Goal: Task Accomplishment & Management: Manage account settings

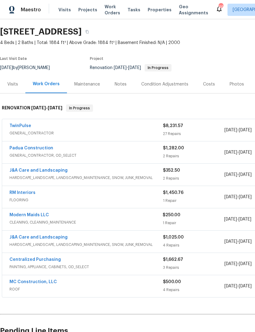
scroll to position [18, 0]
click at [31, 220] on span "CLEANING, CLEANING_MAINTENANCE" at bounding box center [85, 222] width 153 height 6
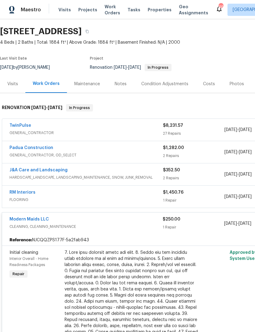
click at [23, 194] on link "RM Interiors" at bounding box center [22, 192] width 26 height 4
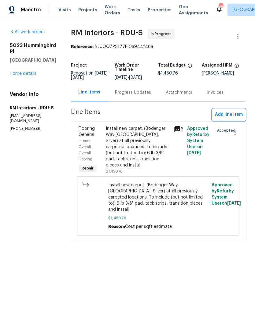
click at [228, 113] on span "Add line item" at bounding box center [229, 115] width 28 height 8
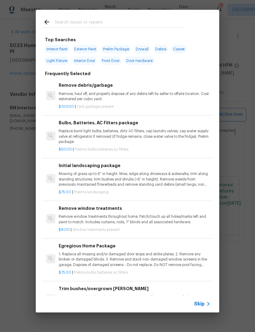
click at [16, 184] on div "Top Searches Interior Paint Exterior Paint Prelim Package Drywall Debris Carpet…" at bounding box center [127, 161] width 255 height 322
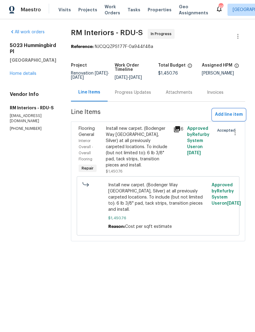
click at [227, 116] on span "Add line item" at bounding box center [229, 115] width 28 height 8
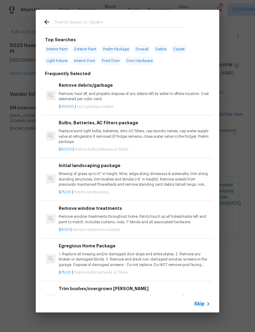
click at [46, 19] on icon at bounding box center [46, 21] width 7 height 7
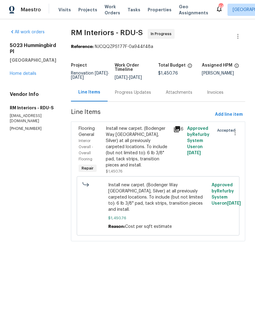
click at [28, 76] on link "Home details" at bounding box center [23, 73] width 27 height 4
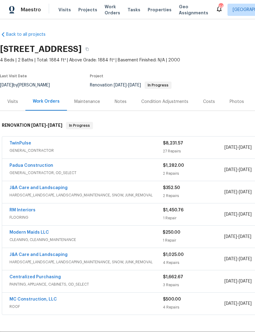
click at [39, 233] on link "Modern Maids LLC" at bounding box center [28, 232] width 39 height 4
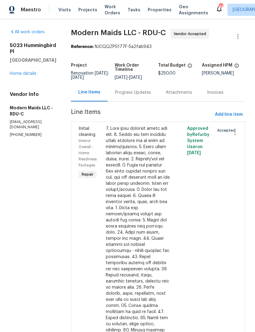
click at [143, 96] on div "Progress Updates" at bounding box center [133, 92] width 36 height 6
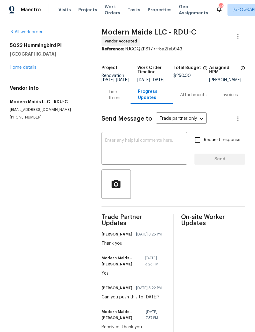
click at [134, 150] on textarea at bounding box center [144, 148] width 78 height 21
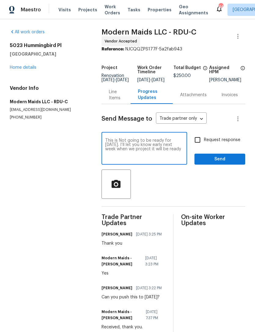
type textarea "This is Not going to be ready for [DATE]. I’ll let you know early next week whe…"
click at [200, 144] on input "Request response" at bounding box center [197, 139] width 13 height 13
checkbox input "true"
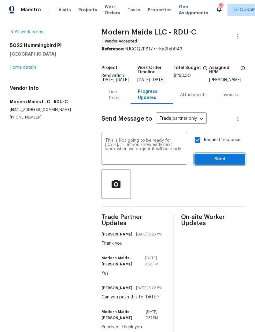
click at [222, 165] on button "Send" at bounding box center [219, 159] width 51 height 11
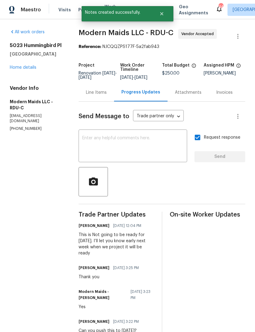
click at [31, 67] on link "Home details" at bounding box center [23, 67] width 27 height 4
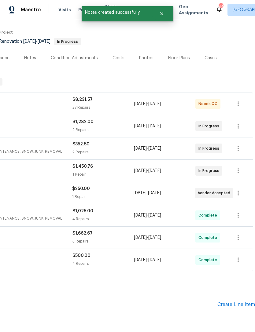
scroll to position [44, 90]
click at [239, 193] on icon "button" at bounding box center [237, 192] width 7 height 7
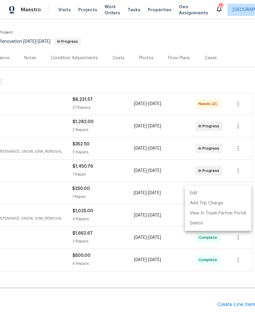
click at [194, 192] on li "Edit" at bounding box center [218, 193] width 66 height 10
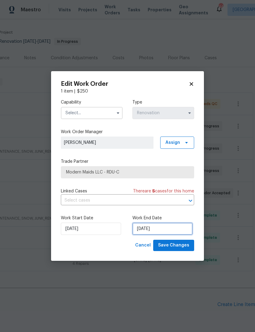
click at [158, 229] on input "[DATE]" at bounding box center [162, 229] width 60 height 12
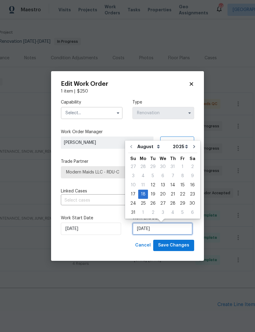
scroll to position [11, 0]
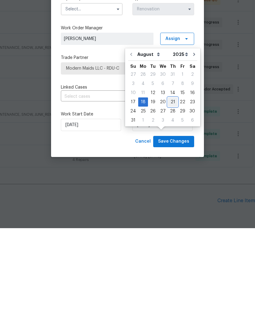
click at [170, 202] on div "21" at bounding box center [173, 206] width 10 height 9
type input "[DATE]"
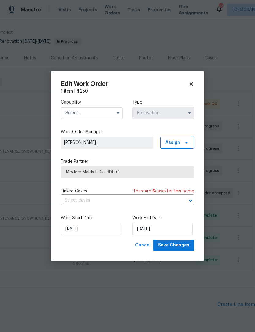
click at [96, 114] on input "text" at bounding box center [92, 113] width 62 height 12
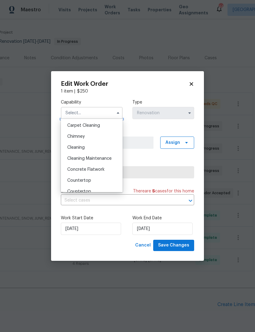
scroll to position [63, 0]
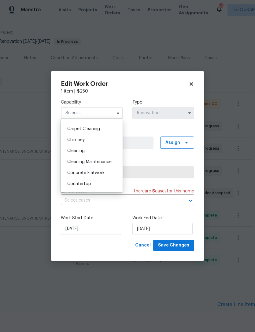
click at [99, 152] on div "Cleaning" at bounding box center [91, 150] width 59 height 11
type input "Cleaning"
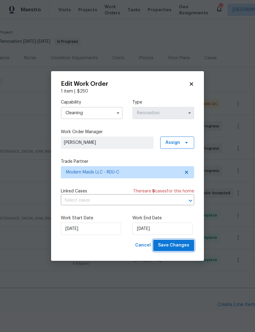
click at [184, 243] on span "Save Changes" at bounding box center [173, 246] width 31 height 8
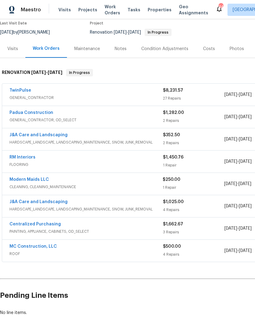
scroll to position [53, 0]
click at [32, 155] on link "RM Interiors" at bounding box center [22, 157] width 26 height 4
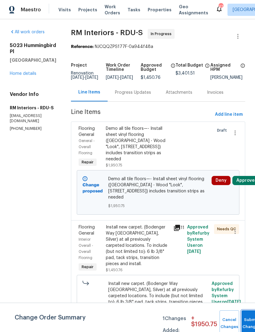
click at [248, 315] on button "Submit Changes" at bounding box center [251, 323] width 20 height 26
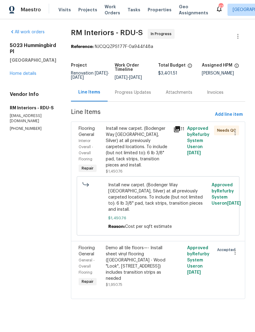
click at [133, 95] on div "Progress Updates" at bounding box center [133, 92] width 36 height 6
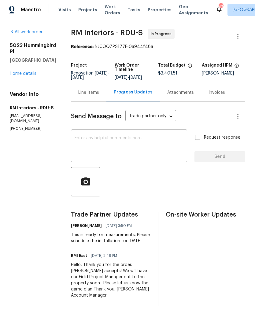
click at [133, 145] on textarea at bounding box center [129, 146] width 109 height 21
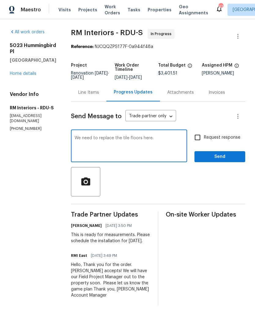
type textarea "We need to replace the tile floors here."
click at [198, 138] on input "Request response" at bounding box center [197, 137] width 13 height 13
checkbox input "true"
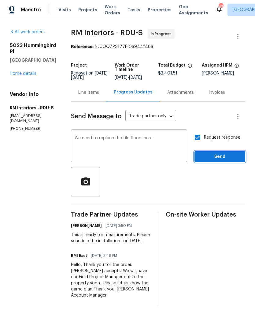
click at [215, 157] on span "Send" at bounding box center [219, 157] width 41 height 8
